Goal: Transaction & Acquisition: Subscribe to service/newsletter

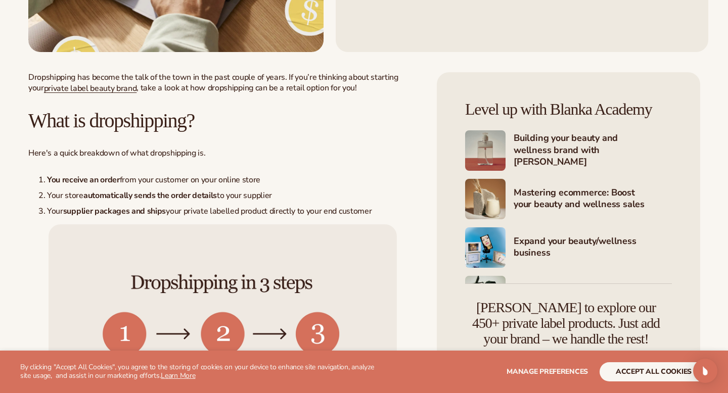
scroll to position [339, 0]
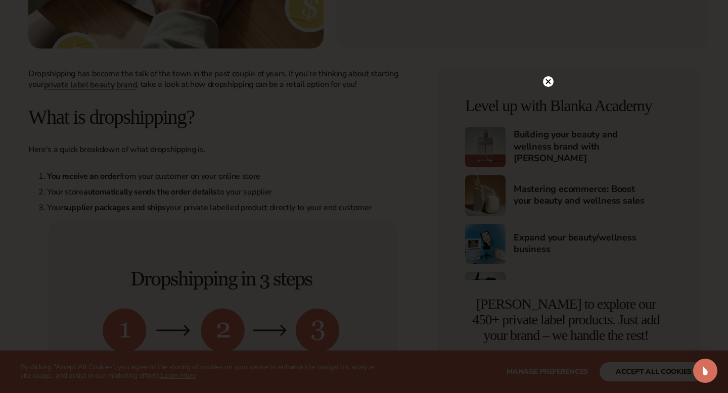
click at [551, 79] on circle at bounding box center [548, 81] width 11 height 11
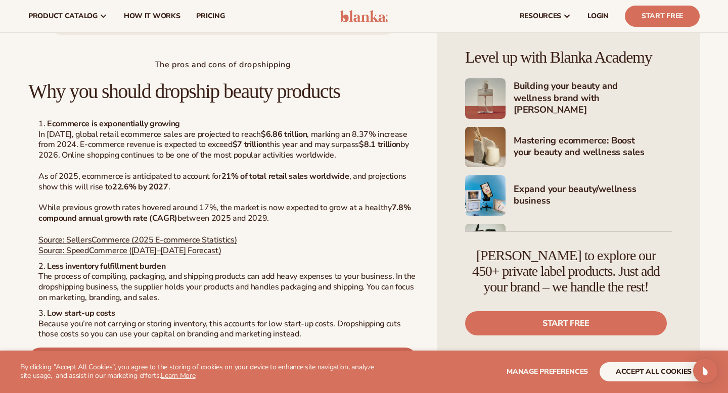
scroll to position [1015, 0]
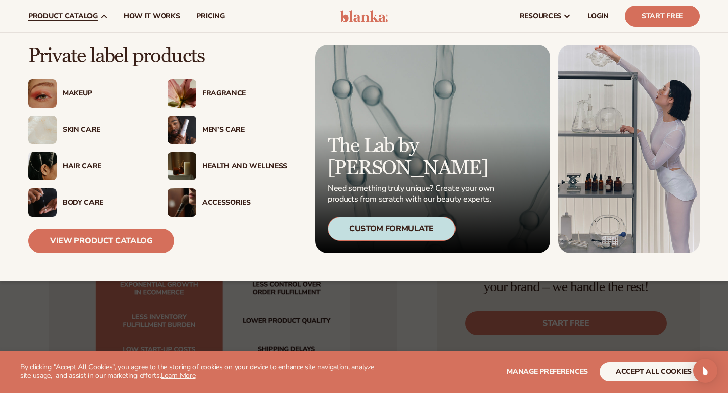
click at [73, 92] on div "Makeup" at bounding box center [105, 93] width 85 height 9
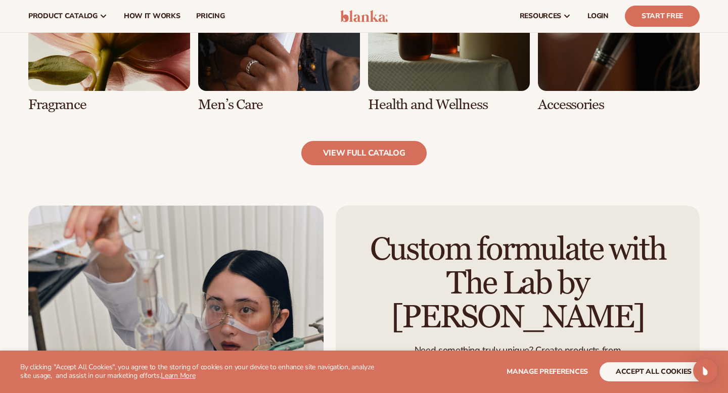
scroll to position [1005, 0]
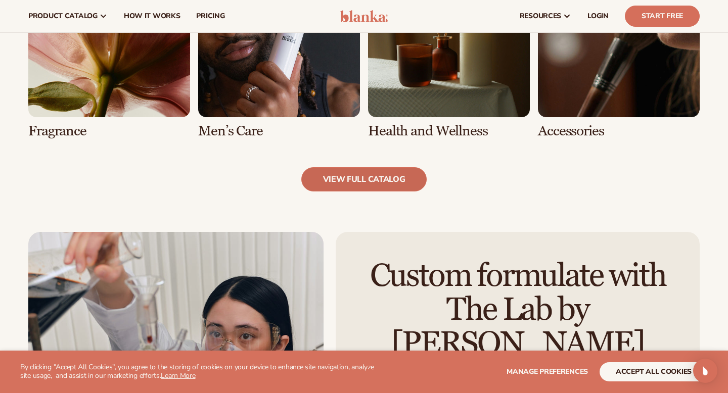
click at [361, 181] on link "view full catalog" at bounding box center [364, 179] width 126 height 24
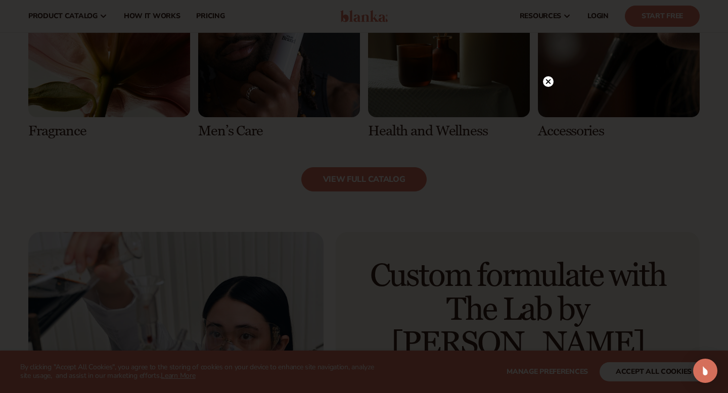
click at [549, 82] on icon at bounding box center [548, 81] width 5 height 5
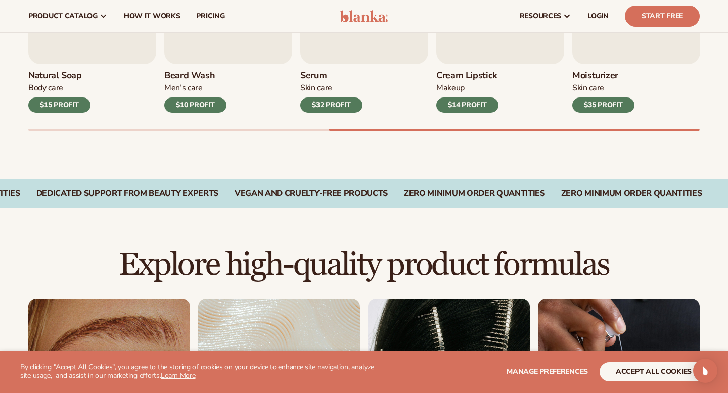
scroll to position [0, 0]
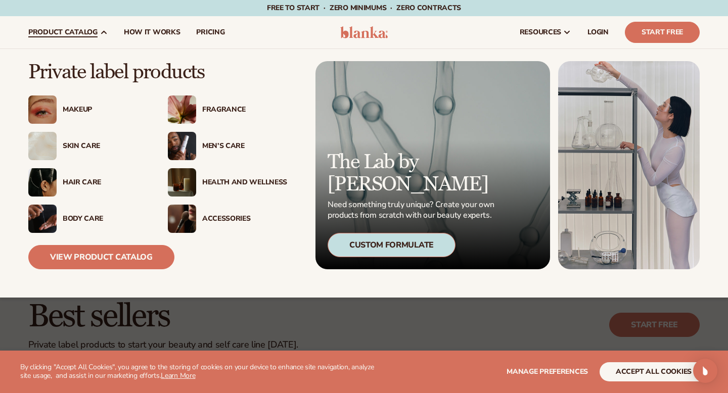
click at [43, 104] on img at bounding box center [42, 110] width 28 height 28
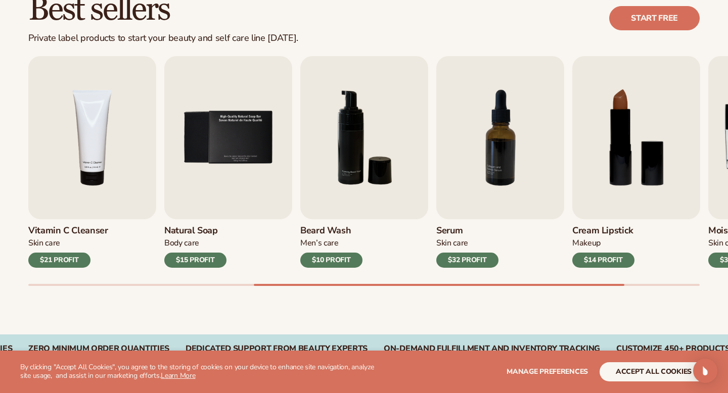
scroll to position [309, 0]
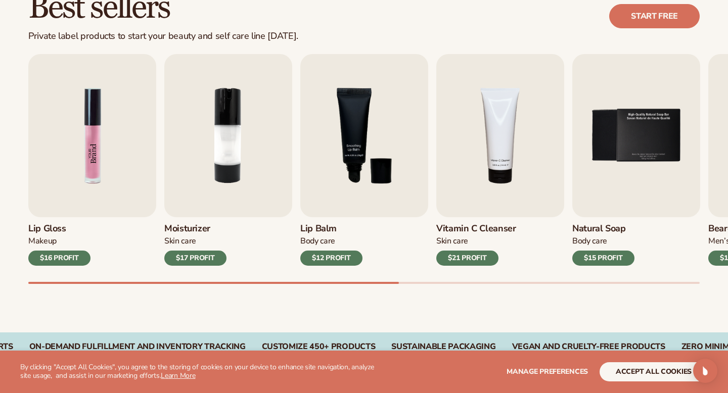
click at [62, 87] on img "1 / 9" at bounding box center [92, 135] width 128 height 163
click at [80, 158] on img "1 / 9" at bounding box center [92, 135] width 128 height 163
click at [68, 257] on div "$16 PROFIT" at bounding box center [59, 258] width 62 height 15
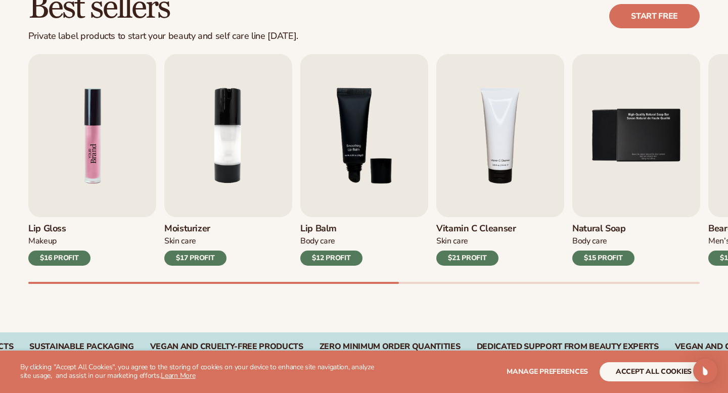
click at [97, 118] on img "1 / 9" at bounding box center [92, 135] width 128 height 163
click at [46, 265] on div "$16 PROFIT" at bounding box center [59, 258] width 62 height 15
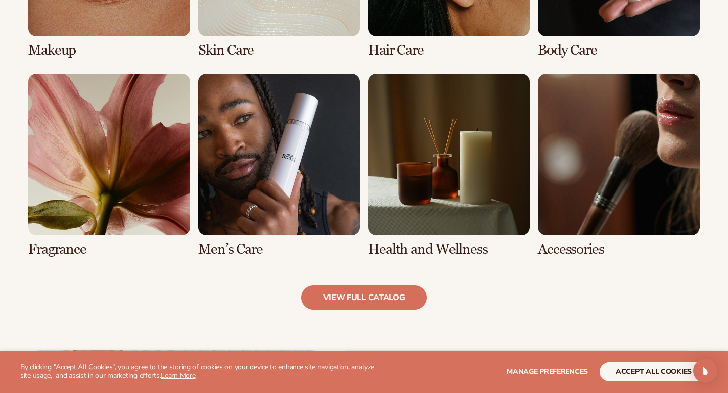
scroll to position [972, 0]
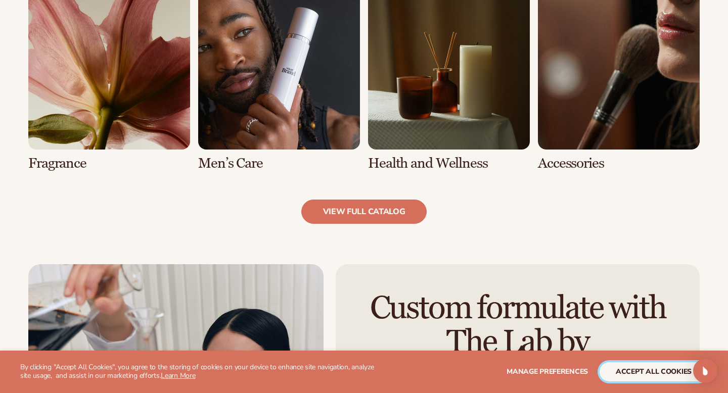
click at [635, 374] on button "accept all cookies" at bounding box center [654, 371] width 108 height 19
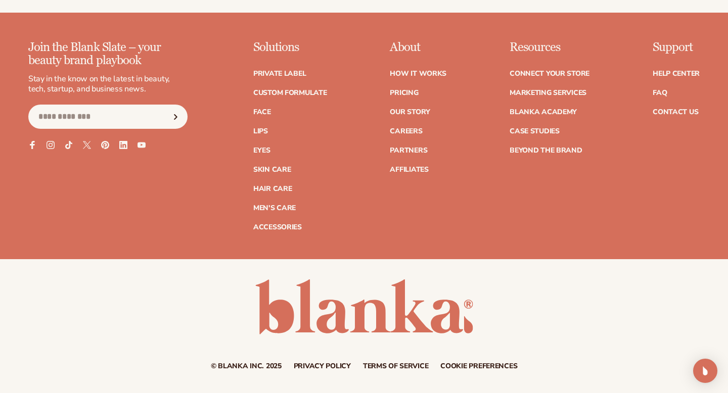
scroll to position [1821, 0]
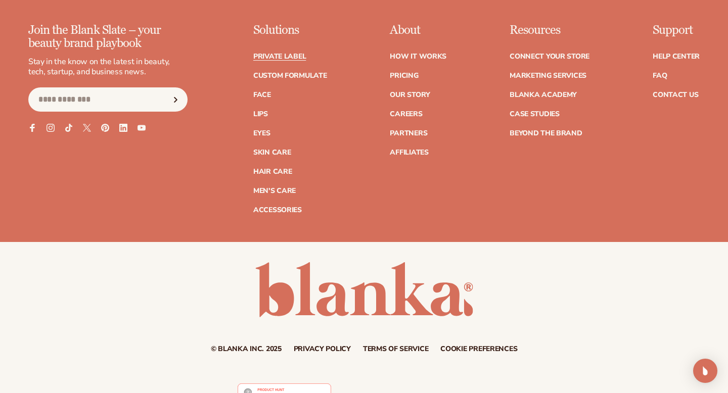
click at [294, 53] on link "Private label" at bounding box center [279, 56] width 53 height 7
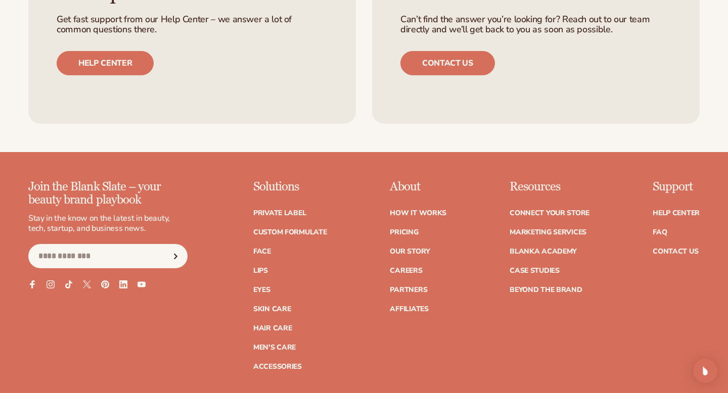
scroll to position [1664, 0]
click at [264, 292] on link "Eyes" at bounding box center [261, 289] width 17 height 7
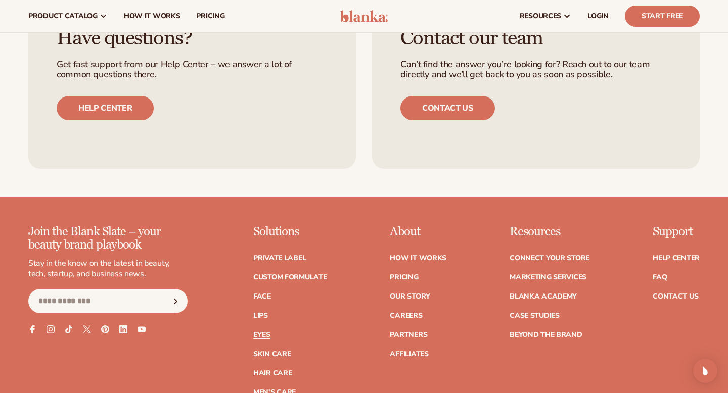
scroll to position [1766, 0]
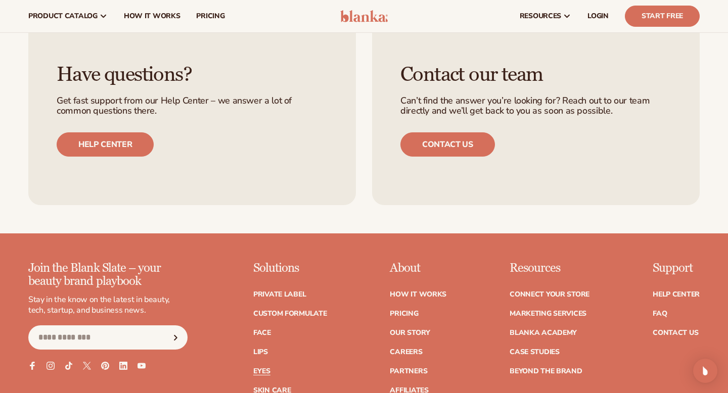
click at [125, 341] on input "Email" at bounding box center [107, 338] width 159 height 24
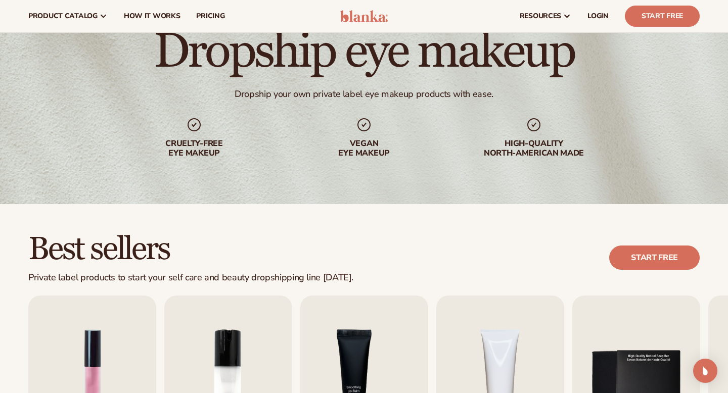
scroll to position [0, 0]
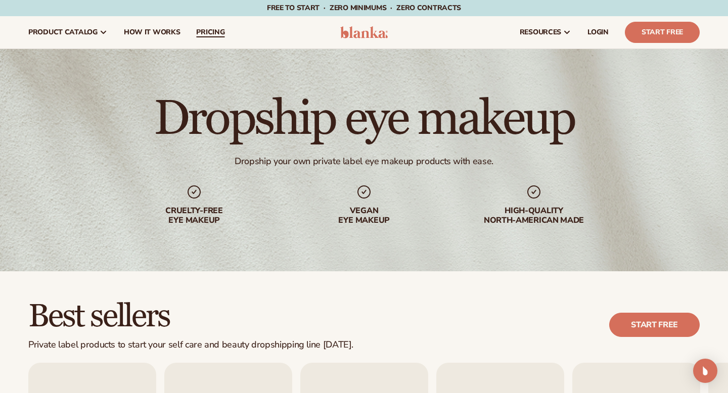
click at [208, 27] on link "pricing" at bounding box center [210, 32] width 44 height 32
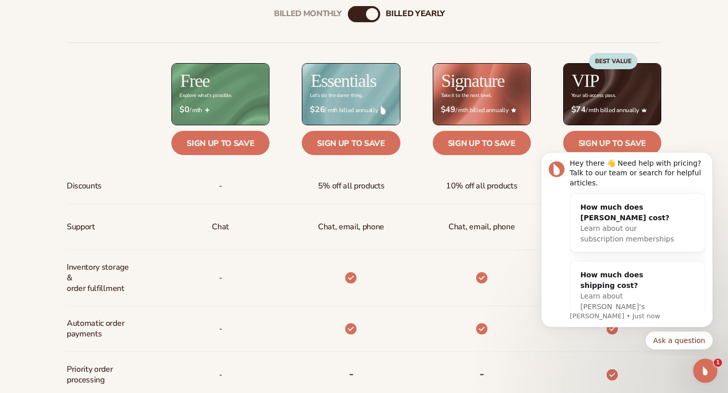
scroll to position [384, 0]
click at [710, 158] on icon "Dismiss notification" at bounding box center [710, 155] width 6 height 6
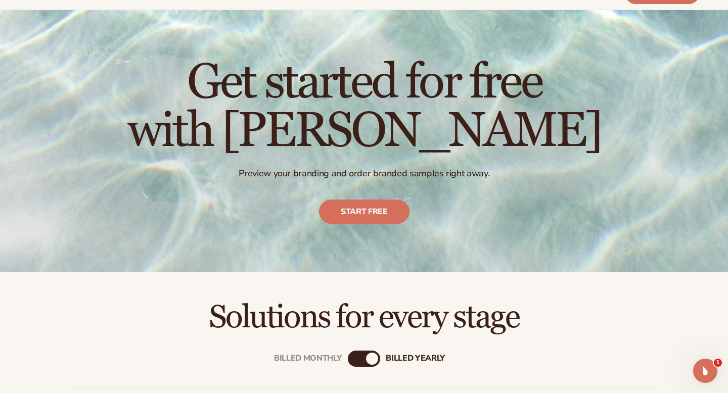
scroll to position [0, 0]
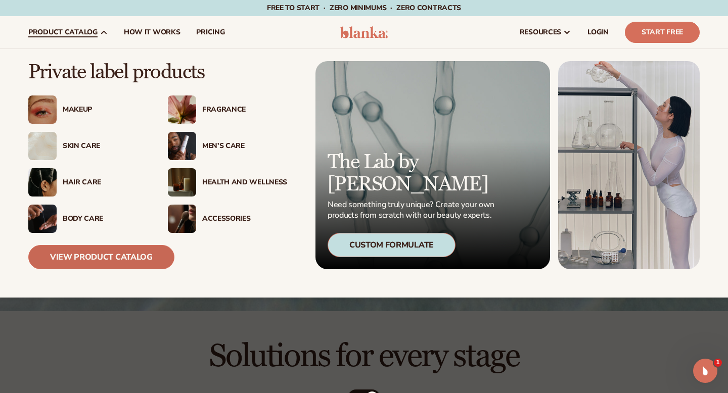
click at [96, 256] on link "View Product Catalog" at bounding box center [101, 257] width 146 height 24
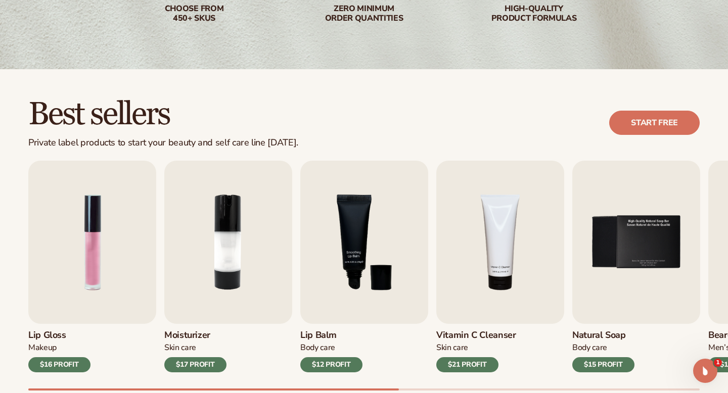
scroll to position [204, 0]
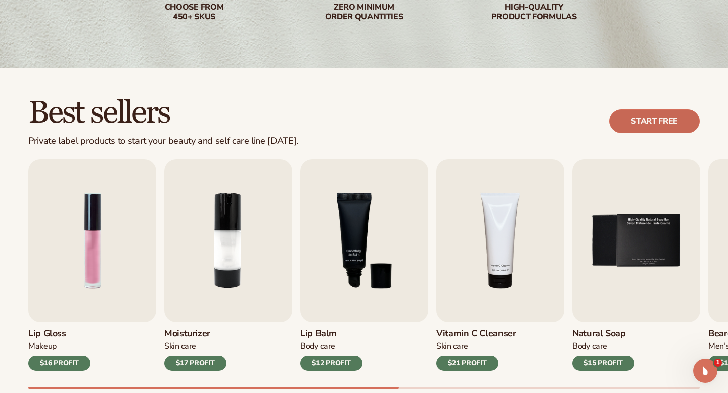
click at [666, 123] on link "Start free" at bounding box center [654, 121] width 90 height 24
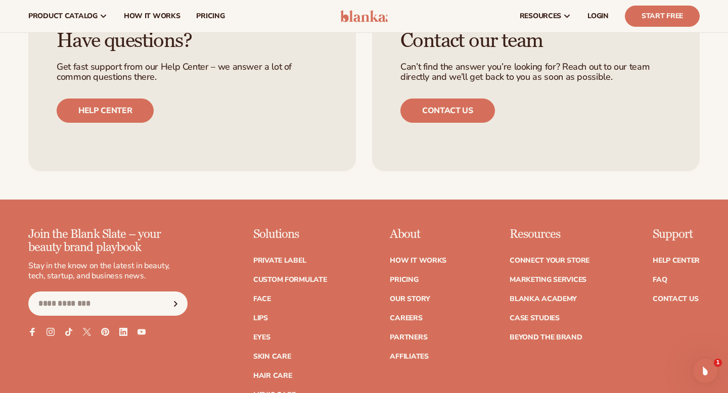
scroll to position [1614, 0]
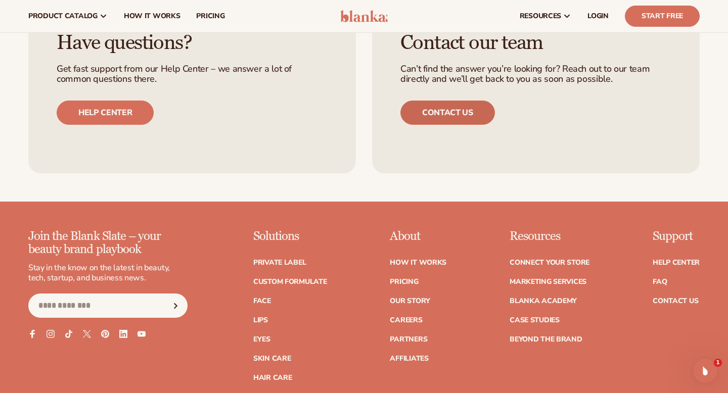
click at [480, 115] on link "Contact us" at bounding box center [447, 113] width 95 height 24
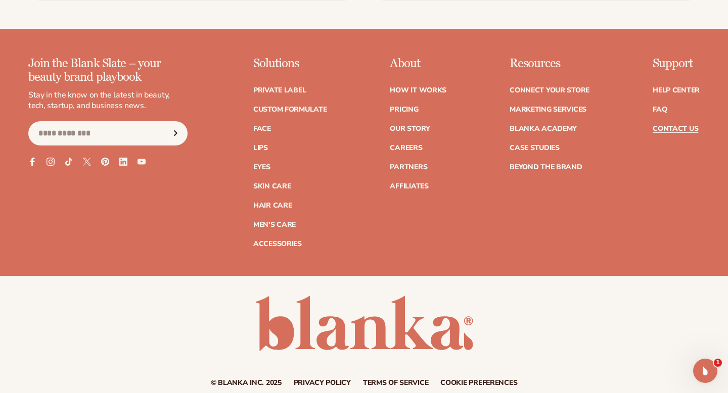
scroll to position [638, 0]
